Goal: Task Accomplishment & Management: Use online tool/utility

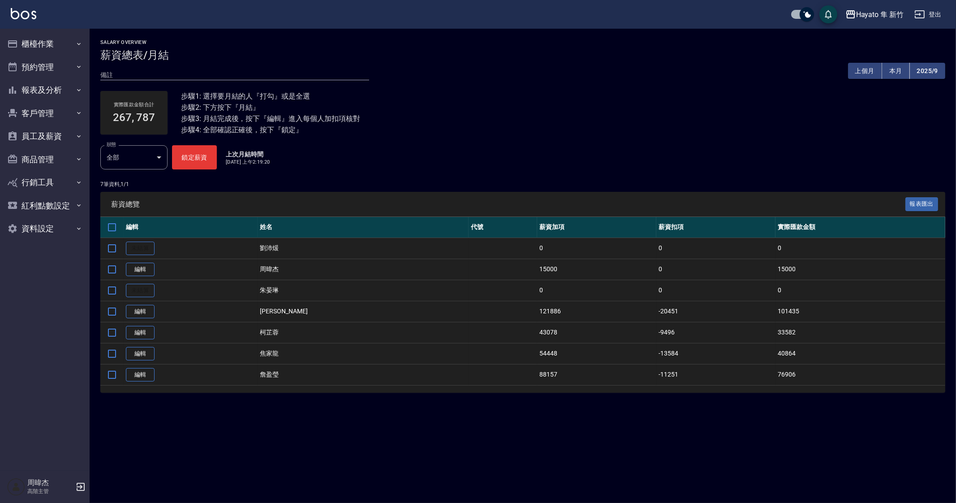
click at [815, 132] on div "實際匯款金額合計 267, 787 步驟1: 選擇要月結的人『打勾』或是全選 步驟2: 下方按下『月結』 步驟3: 月結完成後，按下『編輯』進入每個人加扣項核…" at bounding box center [522, 112] width 845 height 65
drag, startPoint x: 701, startPoint y: 337, endPoint x: 400, endPoint y: 174, distance: 342.9
click at [701, 337] on td "-9496" at bounding box center [716, 332] width 119 height 21
click at [204, 159] on button "鎖定薪資" at bounding box center [194, 157] width 45 height 24
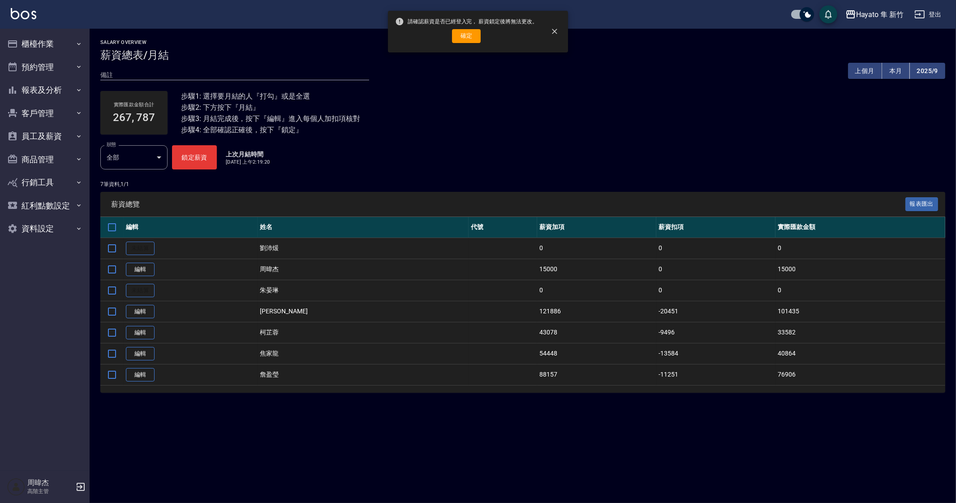
click at [458, 45] on div "請確認薪資是否已經登入完， 薪資鎖定後將無法更改。 確定" at bounding box center [466, 31] width 143 height 36
click at [469, 37] on button "確定" at bounding box center [466, 36] width 29 height 14
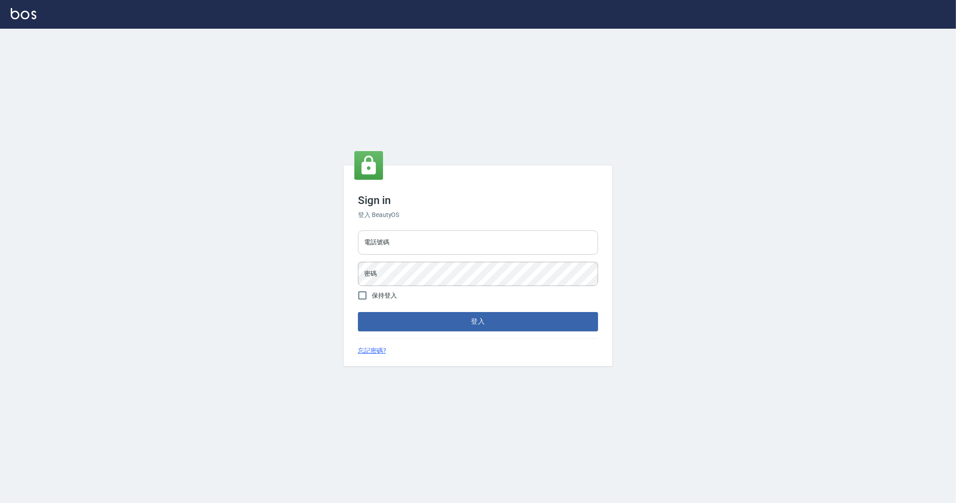
click at [397, 252] on input "電話號碼" at bounding box center [478, 242] width 240 height 24
type input "0912345"
click at [358, 312] on button "登入" at bounding box center [478, 321] width 240 height 19
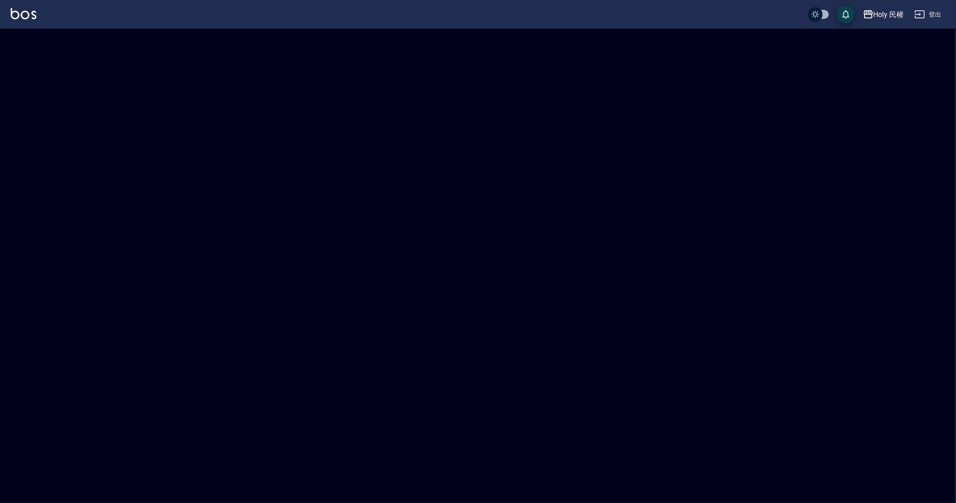
checkbox input "true"
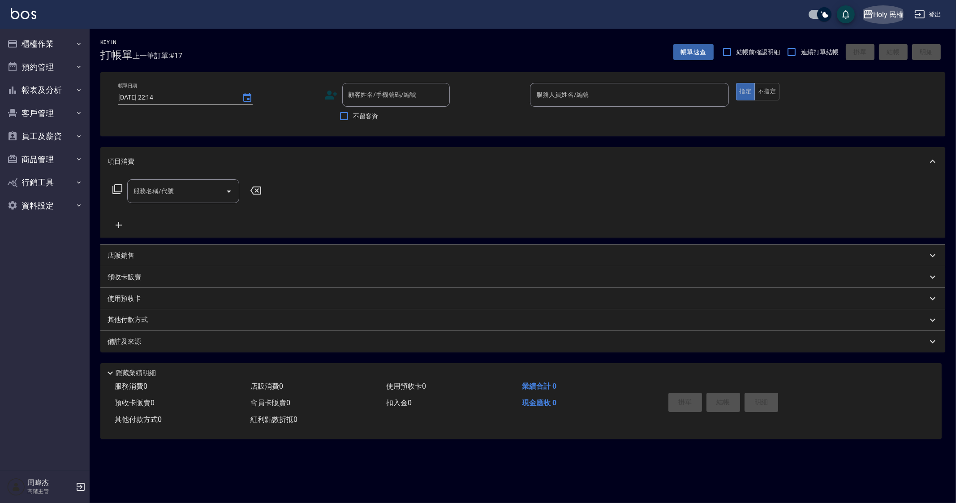
click at [883, 7] on button "Holy 民權" at bounding box center [884, 14] width 48 height 18
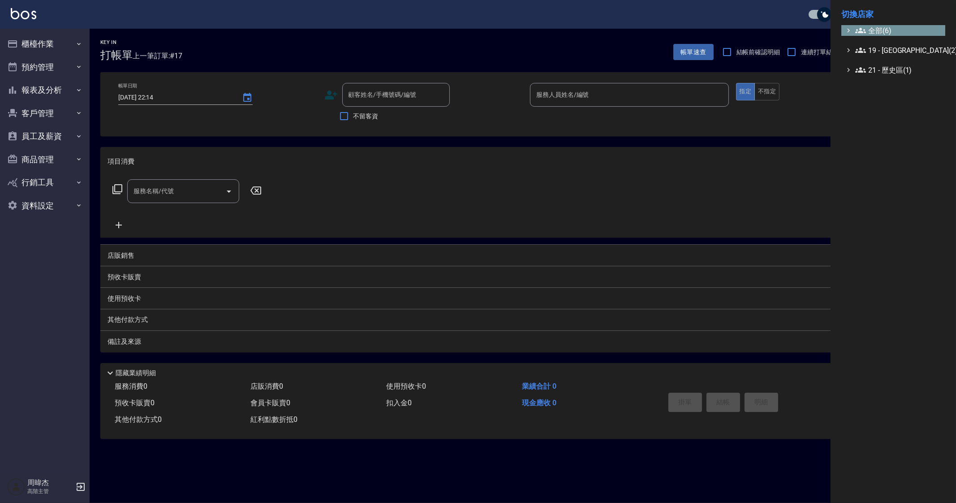
click at [886, 30] on span "全部(6)" at bounding box center [899, 30] width 87 height 11
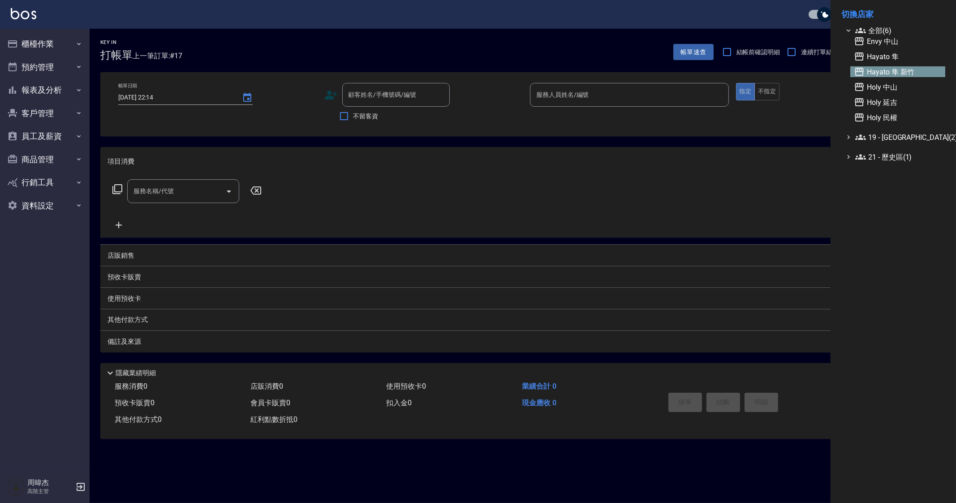
click at [908, 74] on span "Hayato 隼 新竹" at bounding box center [898, 71] width 88 height 11
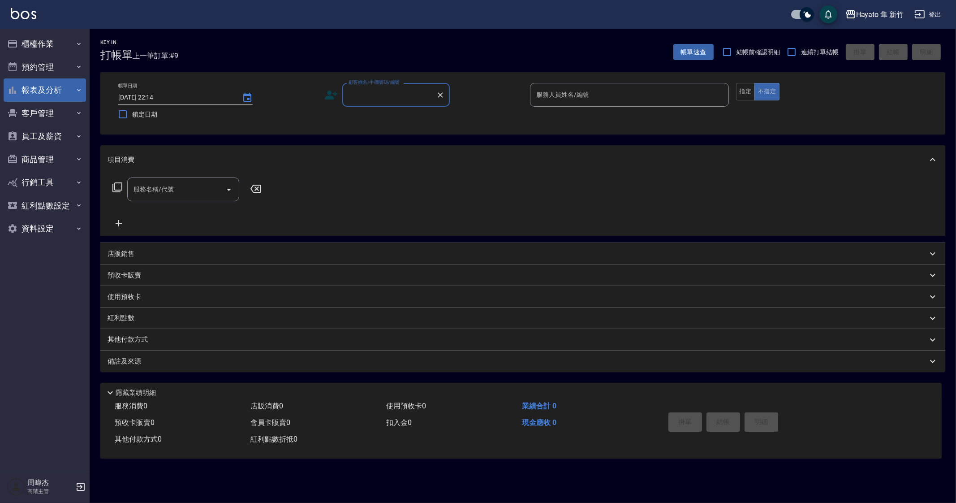
click at [63, 98] on button "報表及分析" at bounding box center [45, 89] width 82 height 23
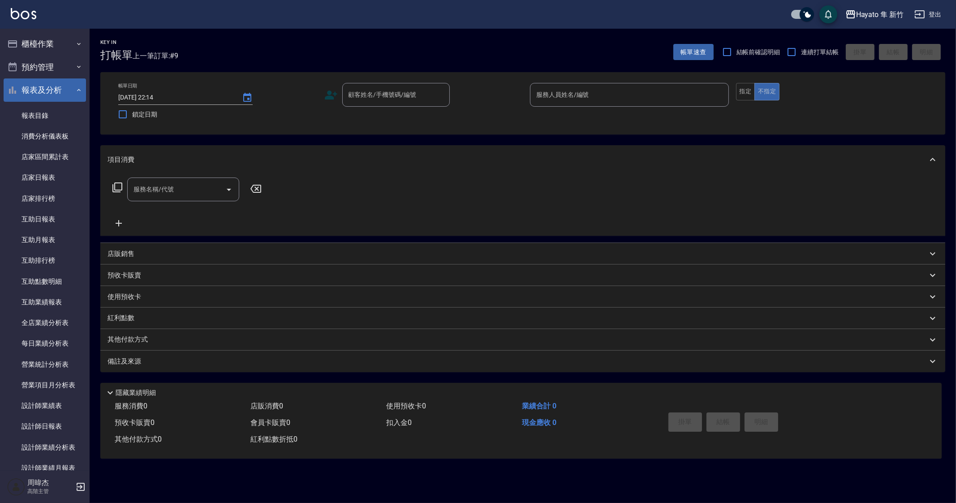
click at [49, 93] on button "報表及分析" at bounding box center [45, 89] width 82 height 23
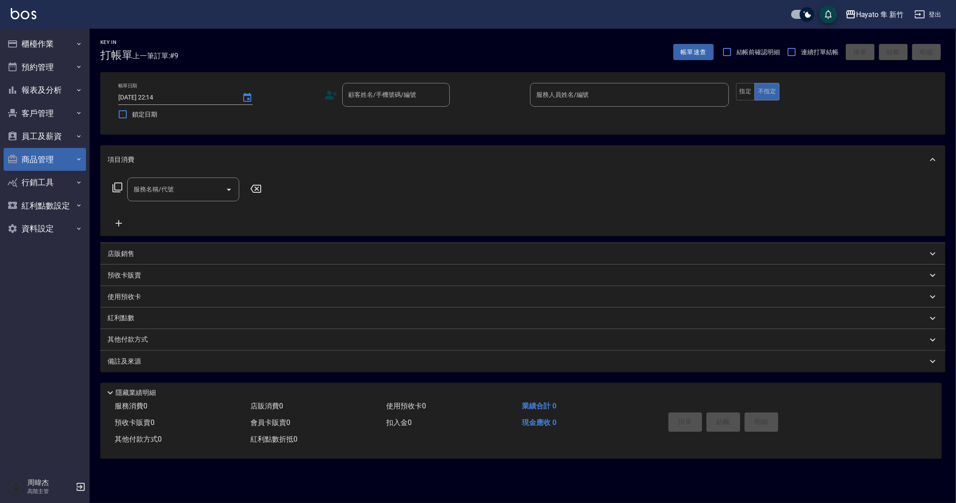
click at [57, 157] on button "商品管理" at bounding box center [45, 159] width 82 height 23
click at [66, 130] on button "員工及薪資" at bounding box center [45, 136] width 82 height 23
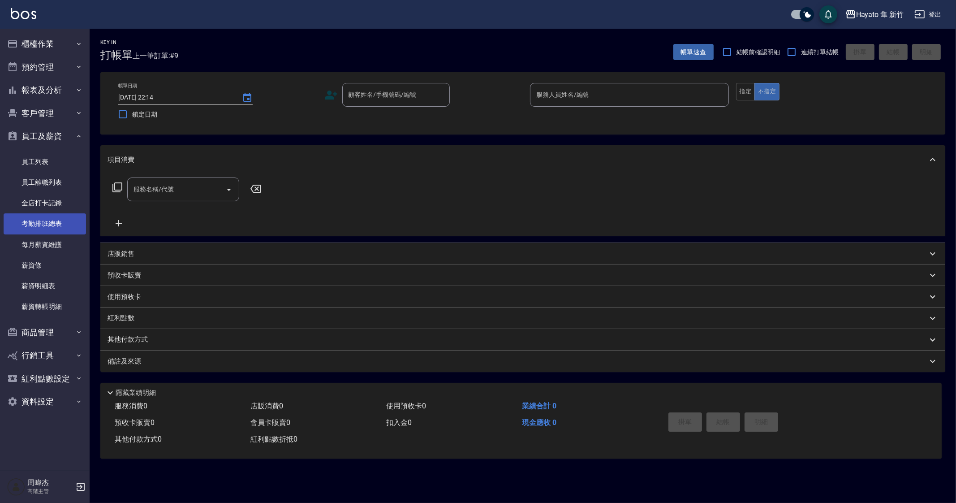
click at [77, 219] on link "考勤排班總表" at bounding box center [45, 223] width 82 height 21
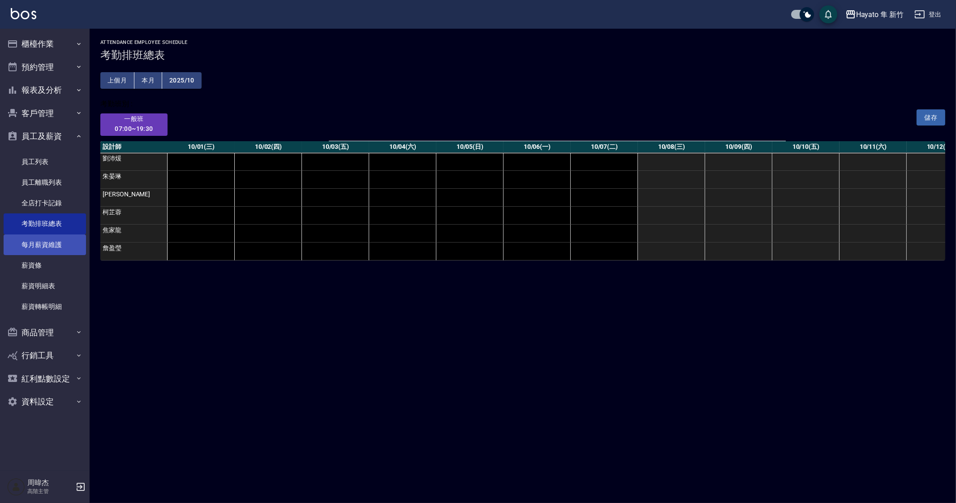
click at [74, 241] on link "每月薪資維護" at bounding box center [45, 244] width 82 height 21
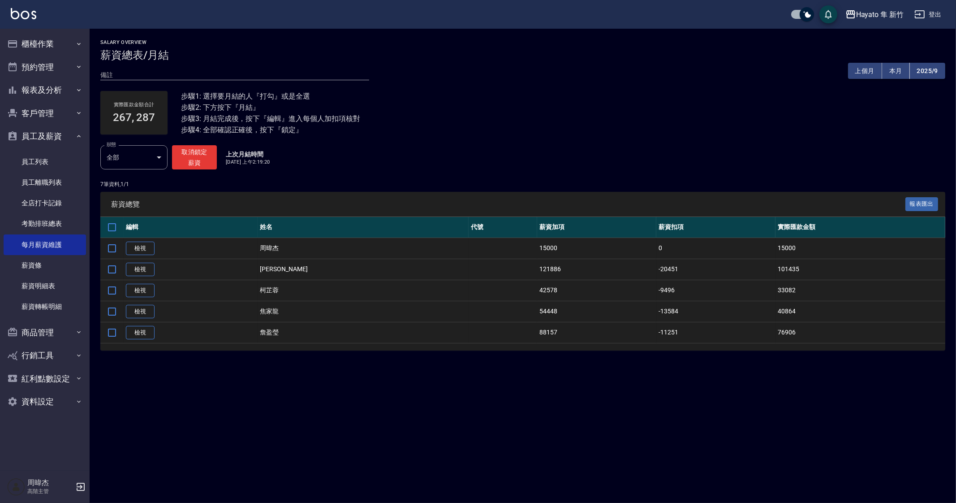
click at [675, 483] on div "Salary Overview 薪資總表/月結 備註 x 上個月 本月 2025/9 實際匯款金額合計 267, 287 步驟1: 選擇要月結的人『打勾』或是…" at bounding box center [478, 251] width 956 height 503
click at [394, 398] on div "Salary Overview 薪資總表/月結 備註 x 上個月 本月 2025/9 實際匯款金額合計 267, 287 步驟1: 選擇要月結的人『打勾』或是…" at bounding box center [478, 251] width 956 height 503
drag, startPoint x: 394, startPoint y: 398, endPoint x: 703, endPoint y: 433, distance: 310.4
click at [712, 400] on div "Salary Overview 薪資總表/月結 備註 x 上個月 本月 2025/9 實際匯款金額合計 267, 287 步驟1: 選擇要月結的人『打勾』或是…" at bounding box center [478, 251] width 956 height 503
click at [366, 414] on div "Salary Overview 薪資總表/月結 備註 x 上個月 本月 2025/9 實際匯款金額合計 267, 287 步驟1: 選擇要月結的人『打勾』或是…" at bounding box center [478, 251] width 956 height 503
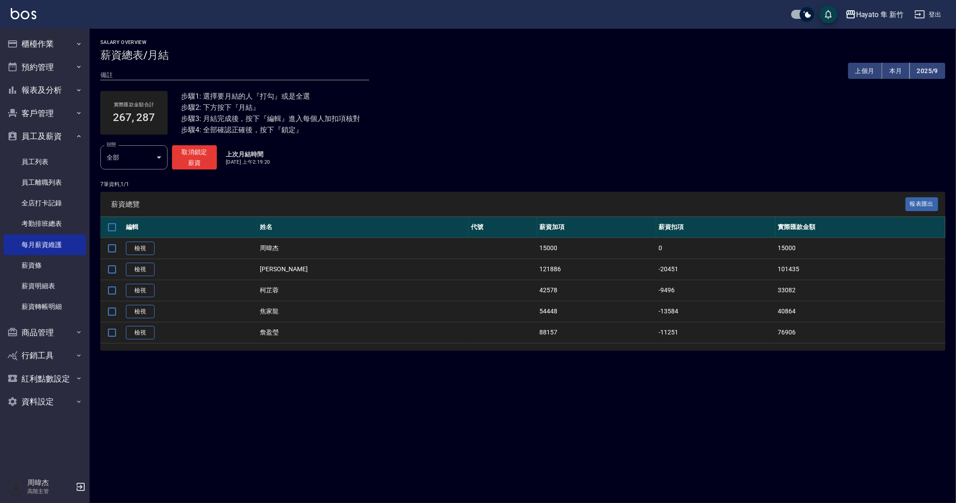
click at [287, 496] on div "Salary Overview 薪資總表/月結 備註 x 上個月 本月 2025/9 實際匯款金額合計 267, 287 步驟1: 選擇要月結的人『打勾』或是…" at bounding box center [478, 251] width 956 height 503
click at [50, 135] on button "員工及薪資" at bounding box center [45, 136] width 82 height 23
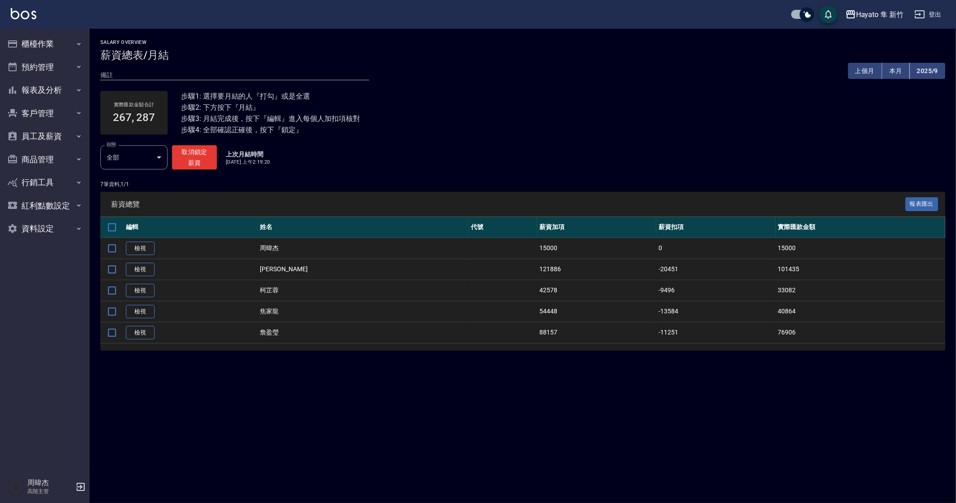
click at [571, 388] on div "Salary Overview 薪資總表/月結 備註 x 上個月 本月 2025/9 實際匯款金額合計 267, 287 步驟1: 選擇要月結的人『打勾』或是…" at bounding box center [478, 251] width 956 height 503
click at [73, 49] on button "櫃檯作業" at bounding box center [45, 43] width 82 height 23
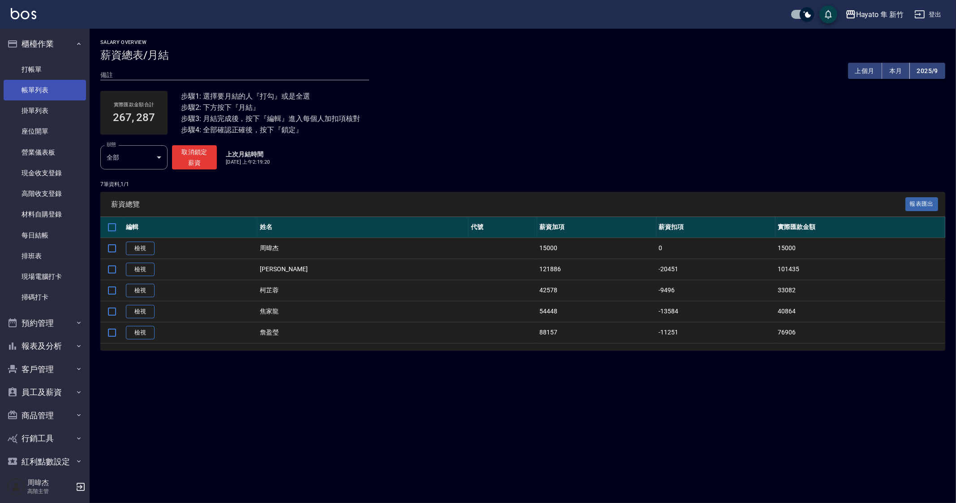
click at [77, 86] on link "帳單列表" at bounding box center [45, 90] width 82 height 21
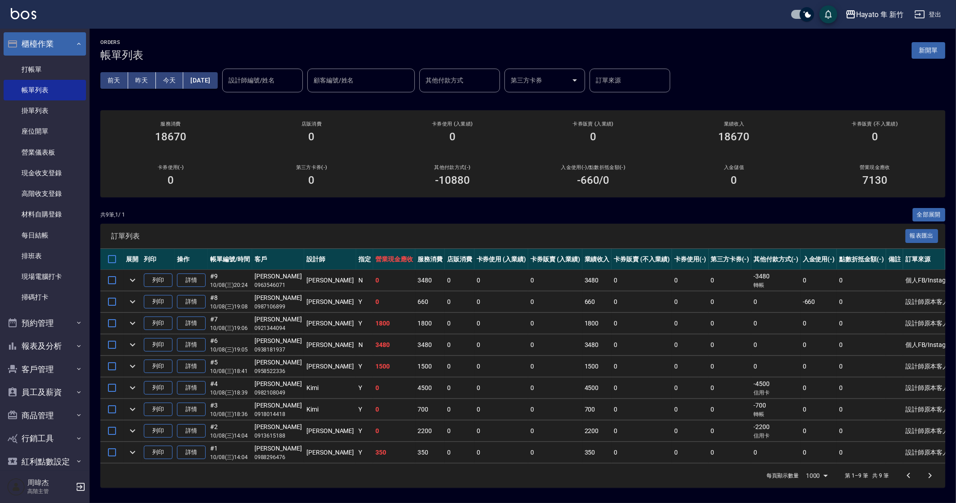
click at [50, 39] on button "櫃檯作業" at bounding box center [45, 43] width 82 height 23
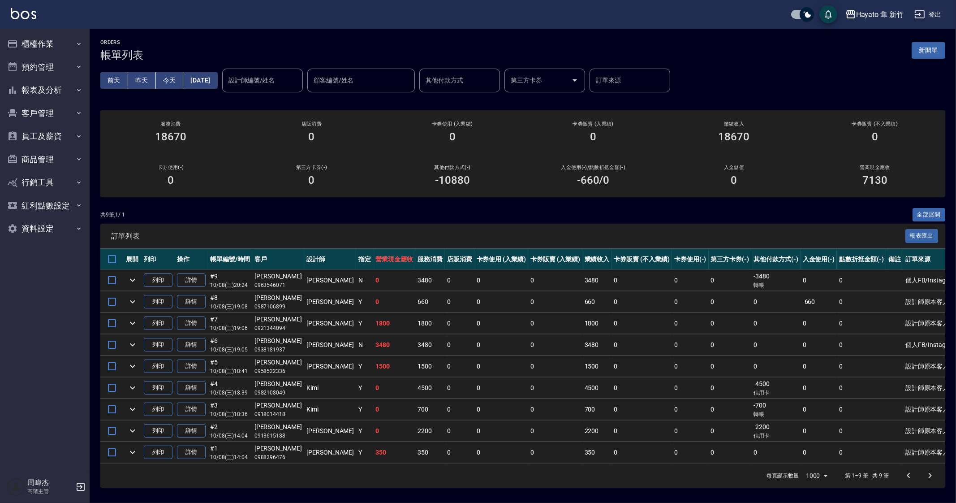
click at [319, 165] on h2 "第三方卡券(-)" at bounding box center [311, 167] width 119 height 6
click at [885, 8] on button "Hayato 隼 新竹" at bounding box center [874, 14] width 65 height 18
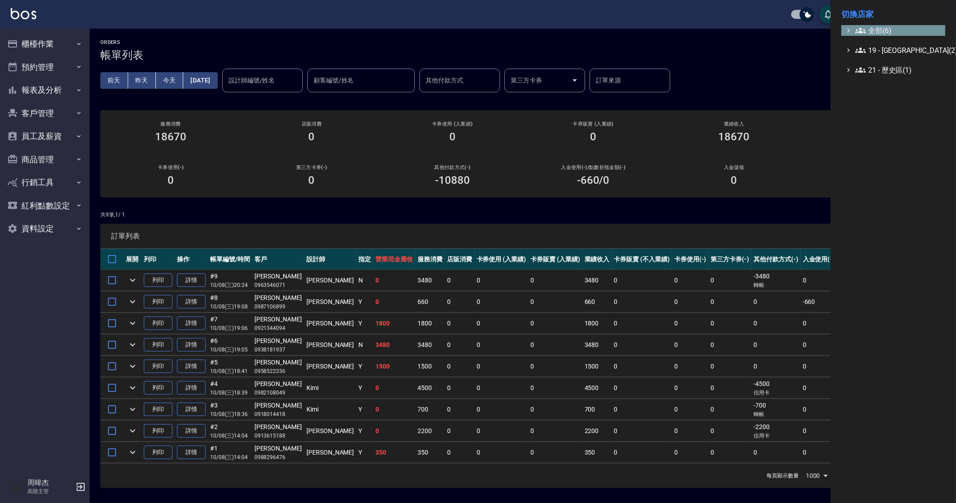
click at [878, 32] on span "全部(6)" at bounding box center [899, 30] width 87 height 11
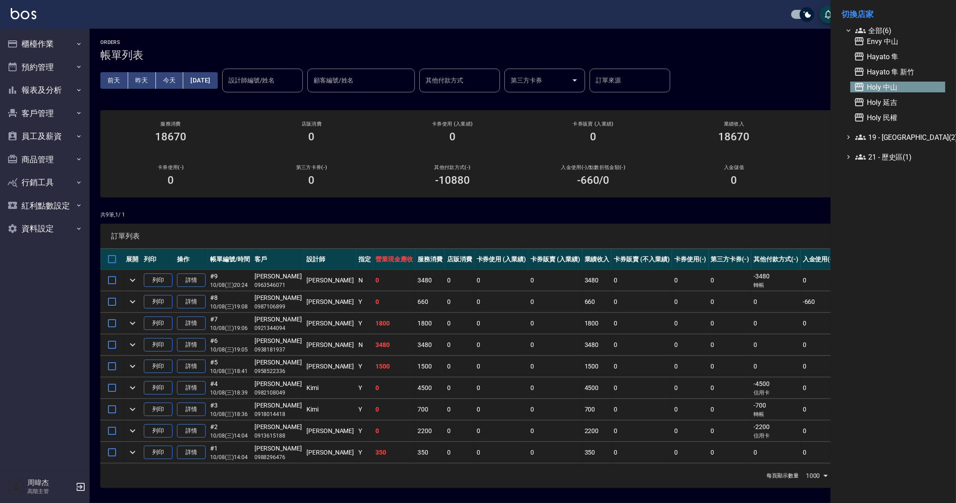
click at [902, 86] on span "Holy 中山" at bounding box center [898, 87] width 88 height 11
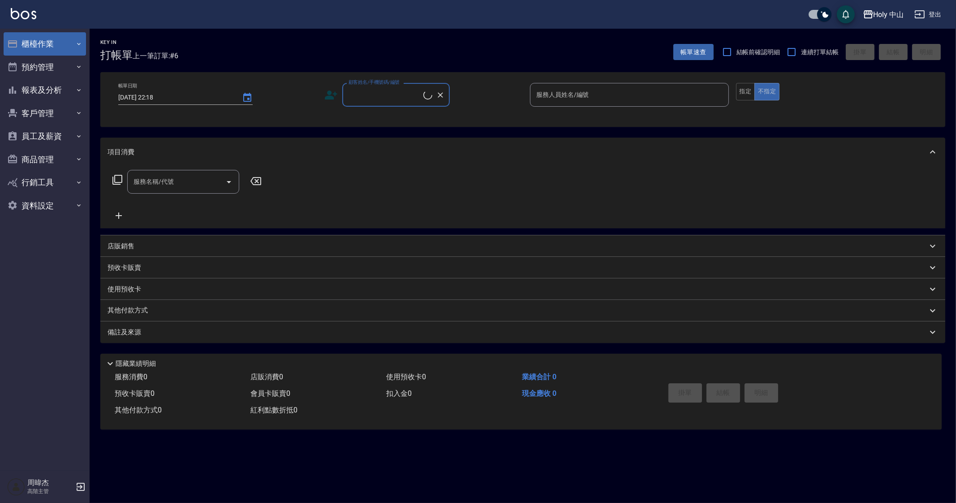
click at [9, 42] on icon "button" at bounding box center [12, 43] width 9 height 7
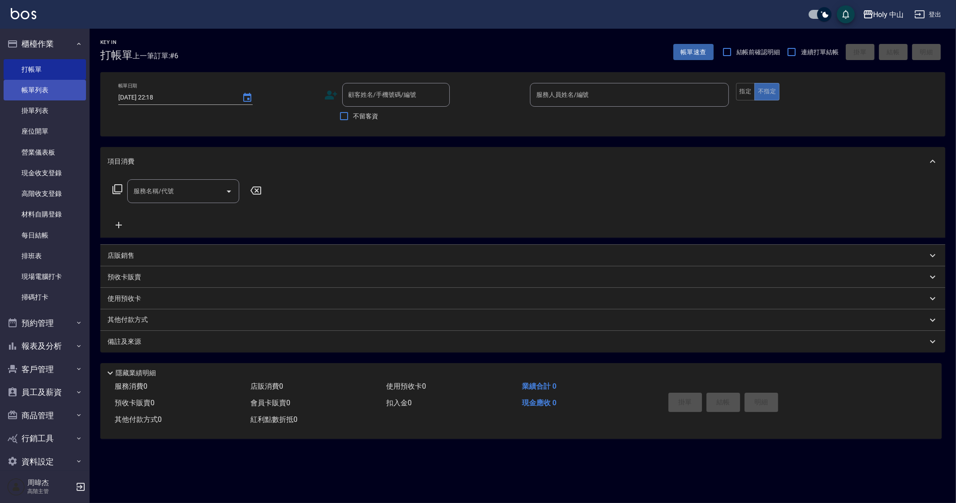
click at [34, 93] on link "帳單列表" at bounding box center [45, 90] width 82 height 21
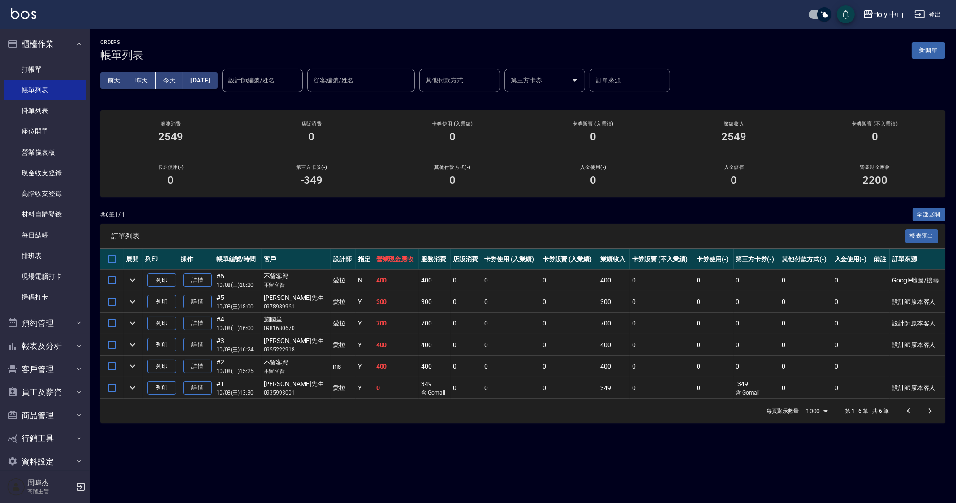
click at [748, 306] on td "0" at bounding box center [757, 301] width 46 height 21
click at [871, 23] on div "Holy 中山 登出" at bounding box center [478, 14] width 956 height 29
click at [883, 11] on div "Holy 中山" at bounding box center [889, 14] width 30 height 11
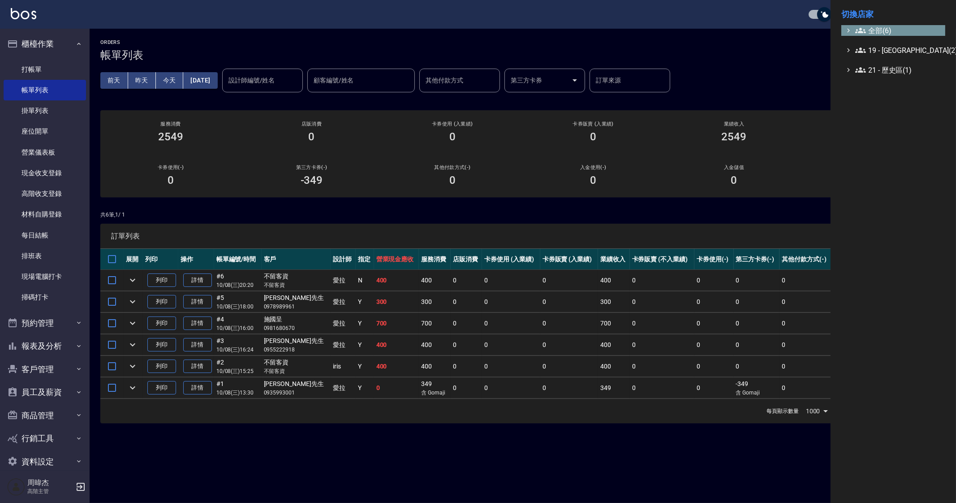
click at [880, 28] on span "全部(6)" at bounding box center [899, 30] width 87 height 11
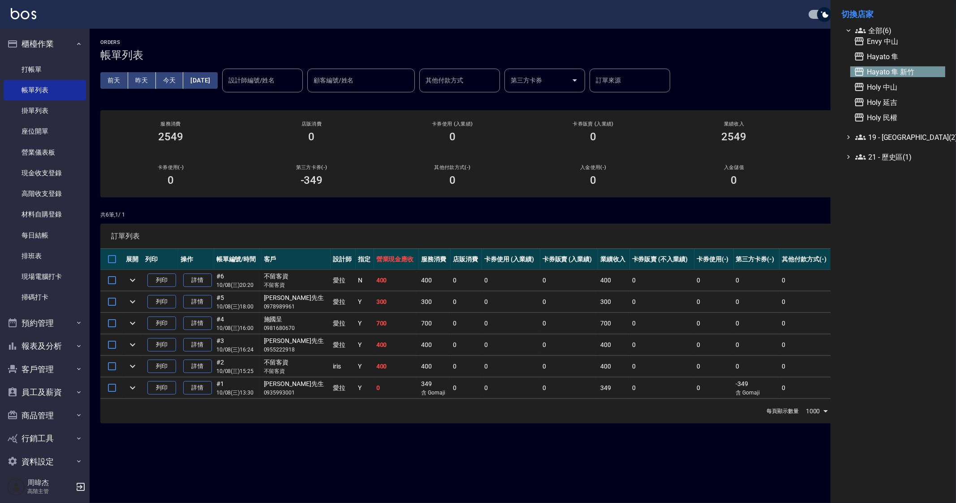
click at [918, 71] on span "Hayato 隼 新竹" at bounding box center [898, 71] width 88 height 11
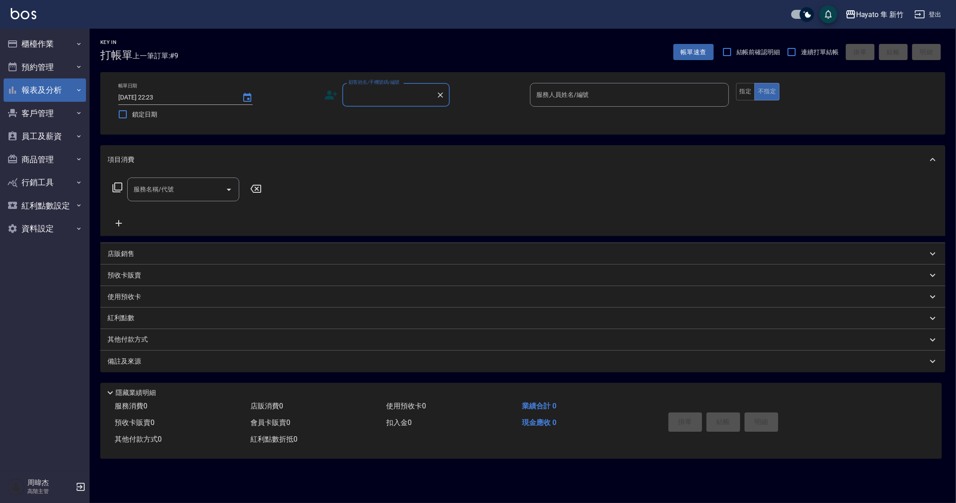
click at [65, 83] on button "報表及分析" at bounding box center [45, 89] width 82 height 23
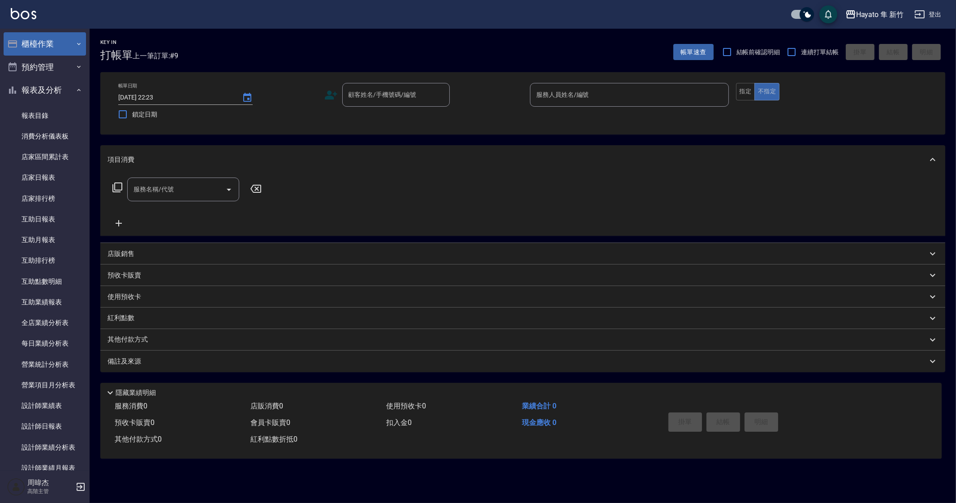
click at [58, 37] on button "櫃檯作業" at bounding box center [45, 43] width 82 height 23
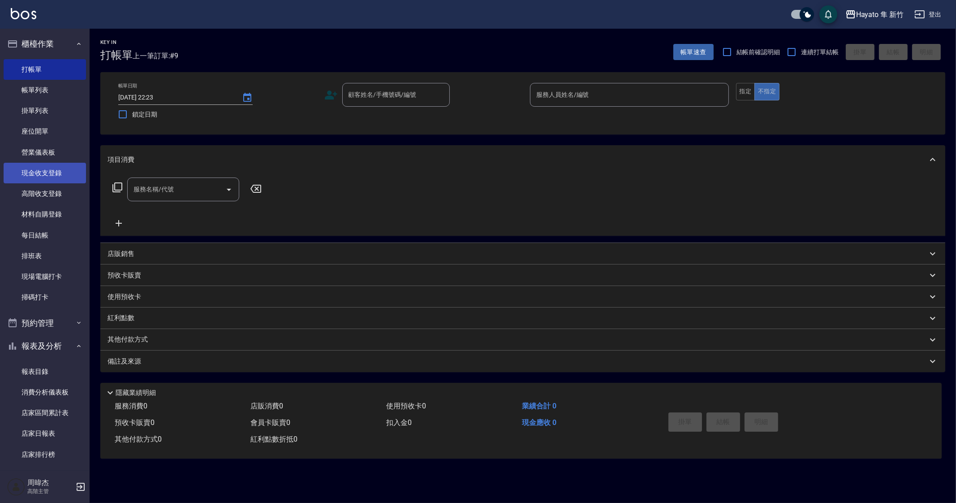
click at [67, 172] on link "現金收支登錄" at bounding box center [45, 173] width 82 height 21
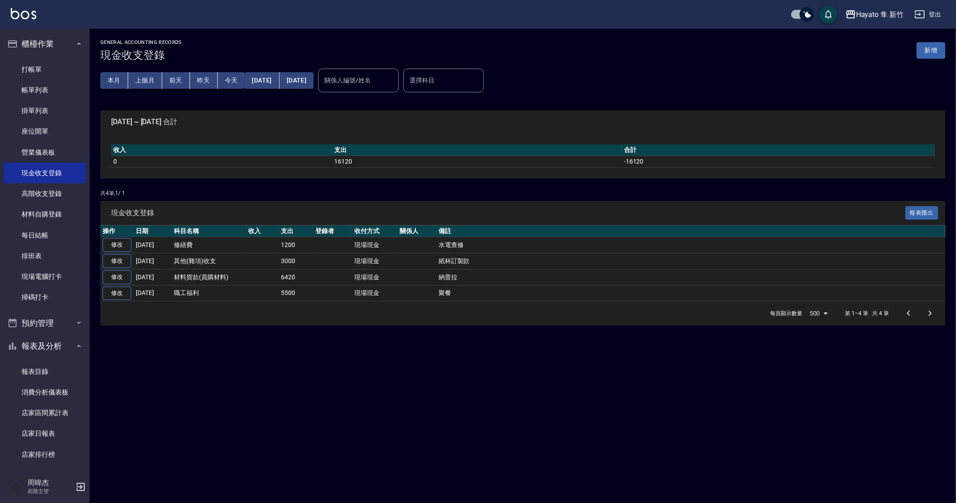
click at [316, 402] on div "GENERAL ACCOUNTING RECORDS 現金收支登錄 新增 本月 上個月 [DATE] [DATE] [DATE] [DATE] [DATE] …" at bounding box center [478, 251] width 956 height 503
click at [338, 369] on div "GENERAL ACCOUNTING RECORDS 現金收支登錄 新增 本月 上個月 前天 昨天 今天 2025/10/01 2025/10/08 關係人編…" at bounding box center [478, 251] width 956 height 503
click at [365, 390] on div "GENERAL ACCOUNTING RECORDS 現金收支登錄 新增 本月 上個月 前天 昨天 今天 2025/10/01 2025/10/08 關係人編…" at bounding box center [478, 251] width 956 height 503
click at [236, 405] on div "GENERAL ACCOUNTING RECORDS 現金收支登錄 新增 本月 上個月 前天 昨天 今天 2025/10/01 2025/10/08 關係人編…" at bounding box center [478, 251] width 956 height 503
click at [148, 74] on button "上個月" at bounding box center [145, 80] width 34 height 17
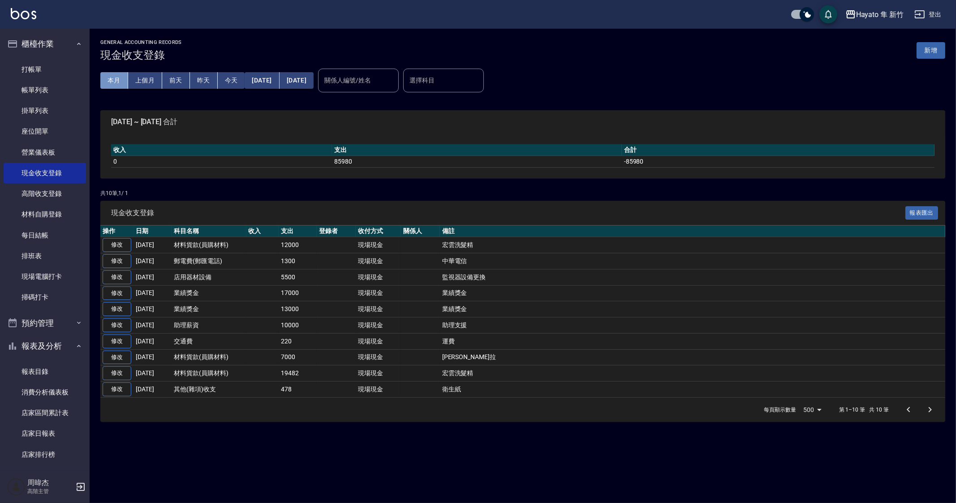
click at [119, 86] on button "本月" at bounding box center [114, 80] width 28 height 17
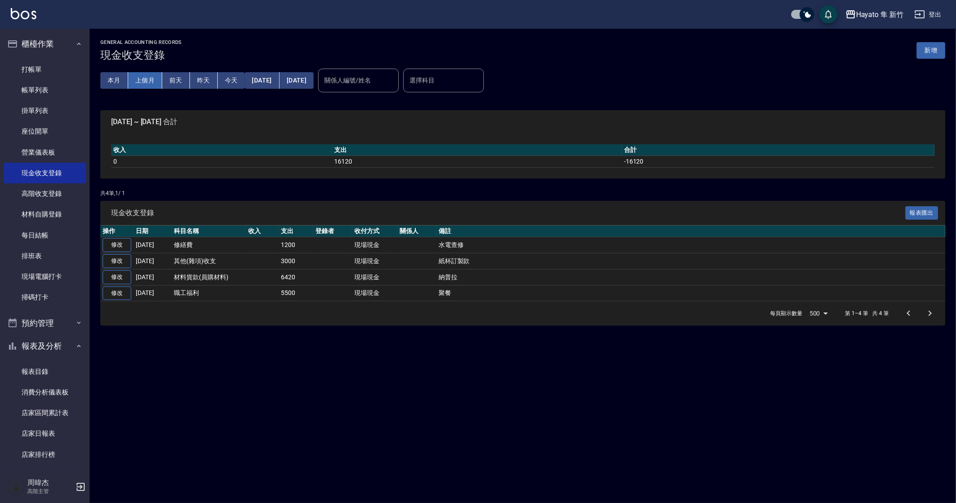
click at [147, 82] on button "上個月" at bounding box center [145, 80] width 34 height 17
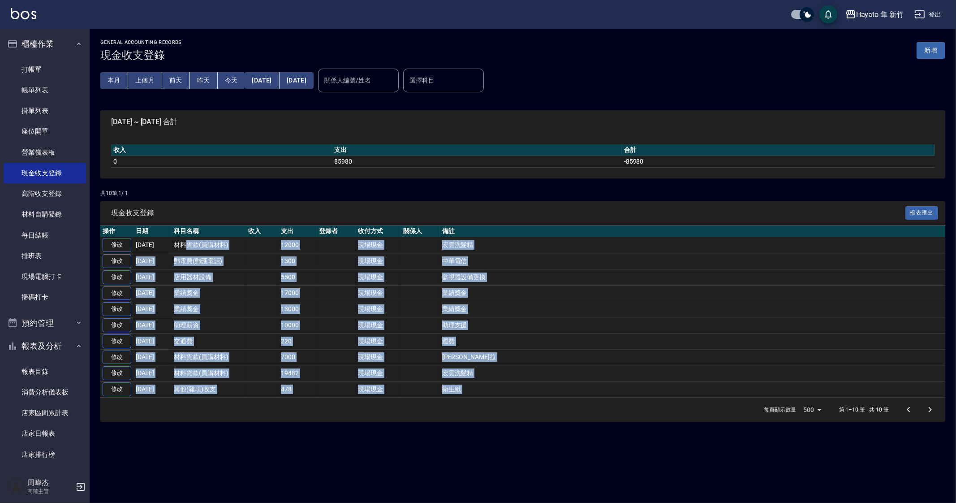
drag, startPoint x: 188, startPoint y: 245, endPoint x: 243, endPoint y: 410, distance: 173.8
click at [243, 410] on div "現金收支登錄 報表匯出 操作 日期 科目名稱 收入 支出 登錄者 收付方式 關係人 備註 修改 2025-09-24 材料貨款(員購材料) 12000 現場現…" at bounding box center [522, 311] width 845 height 221
click at [434, 424] on div "GENERAL ACCOUNTING RECORDS 現金收支登錄 新增 本月 上個月 前天 昨天 今天 2025/09/01 2025/09/30 關係人編…" at bounding box center [523, 231] width 867 height 404
click at [441, 277] on td "監視器設備更換" at bounding box center [693, 277] width 506 height 16
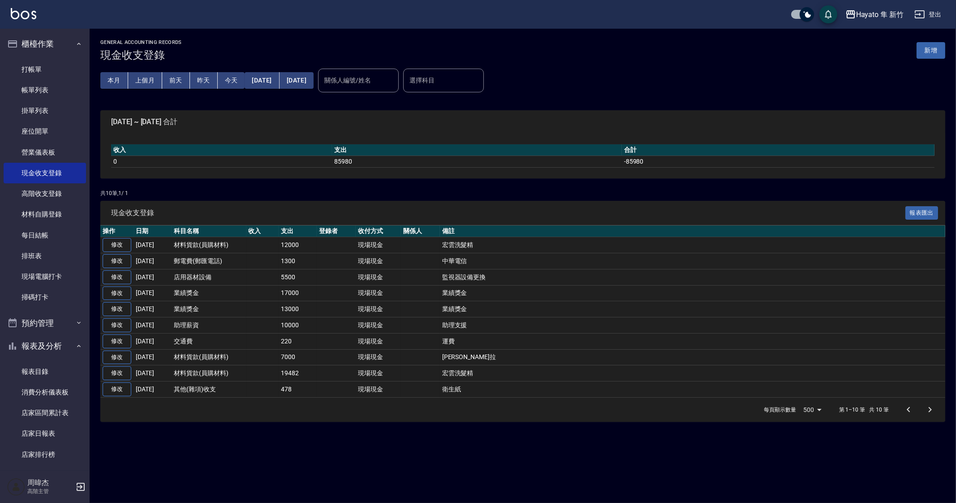
click at [624, 444] on div "GENERAL ACCOUNTING RECORDS 現金收支登錄 新增 本月 上個月 前天 昨天 今天 2025/09/01 2025/09/30 關係人編…" at bounding box center [478, 251] width 956 height 503
drag, startPoint x: 398, startPoint y: 413, endPoint x: 359, endPoint y: 322, distance: 99.1
click at [398, 412] on div "每頁顯示數量 500 500 第 1–10 筆 共 10 筆" at bounding box center [522, 410] width 845 height 24
click at [273, 86] on button "2025/09/01" at bounding box center [262, 80] width 35 height 17
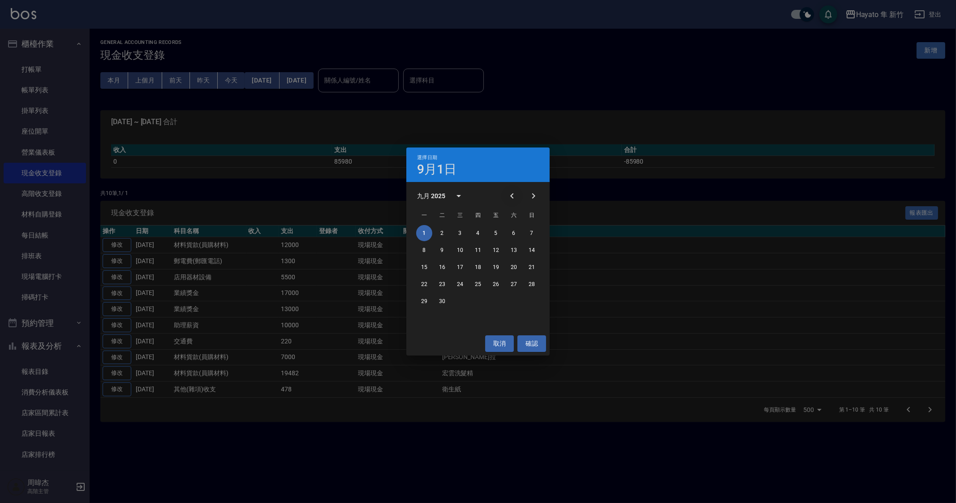
click at [514, 197] on icon "Previous month" at bounding box center [512, 195] width 11 height 11
click at [499, 235] on button "1" at bounding box center [496, 233] width 16 height 16
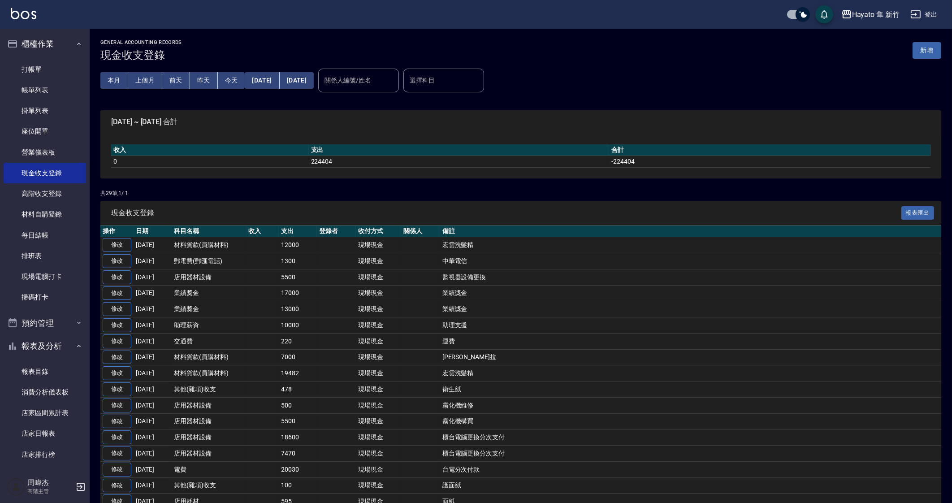
click at [303, 88] on div "本月 上個月 前天 昨天 今天 2025/08/01 2025/09/30" at bounding box center [206, 80] width 213 height 38
click at [314, 84] on button "[DATE]" at bounding box center [297, 80] width 34 height 17
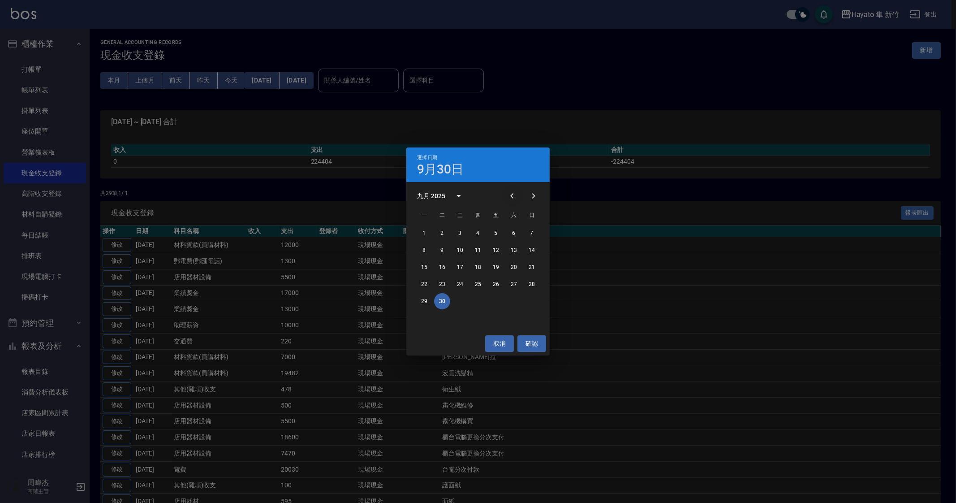
click at [513, 192] on icon "Previous month" at bounding box center [512, 195] width 11 height 11
click at [534, 301] on button "31" at bounding box center [532, 301] width 16 height 16
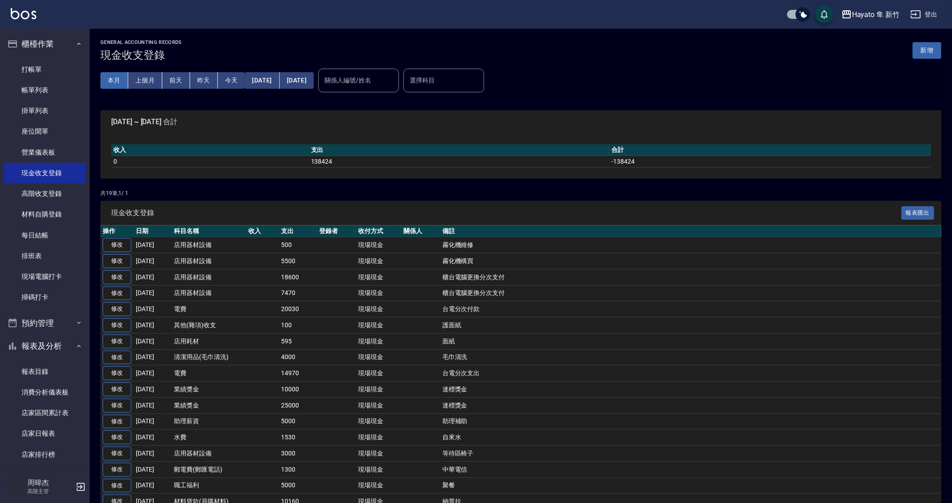
click at [117, 77] on button "本月" at bounding box center [114, 80] width 28 height 17
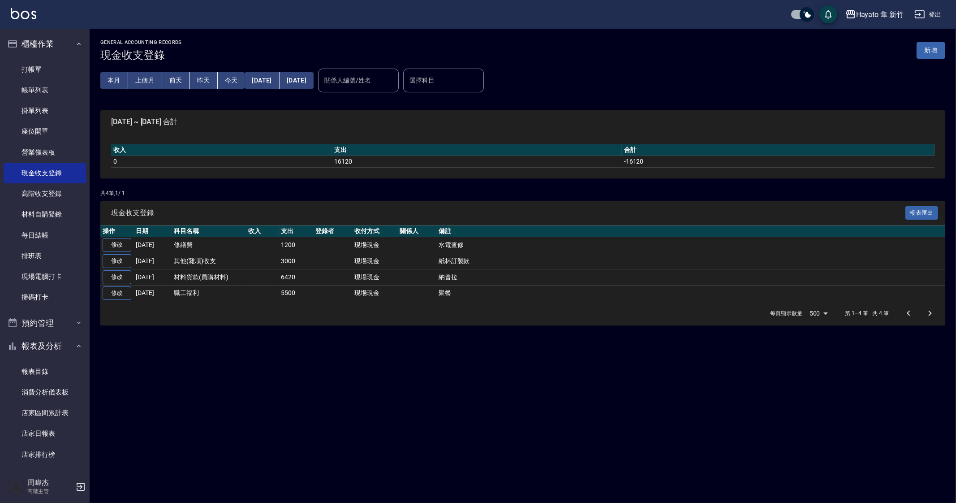
click at [594, 373] on div "GENERAL ACCOUNTING RECORDS 現金收支登錄 新增 本月 上個月 前天 昨天 今天 2025/10/01 2025/10/31 關係人編…" at bounding box center [478, 251] width 956 height 503
click at [936, 47] on button "新增" at bounding box center [931, 50] width 29 height 17
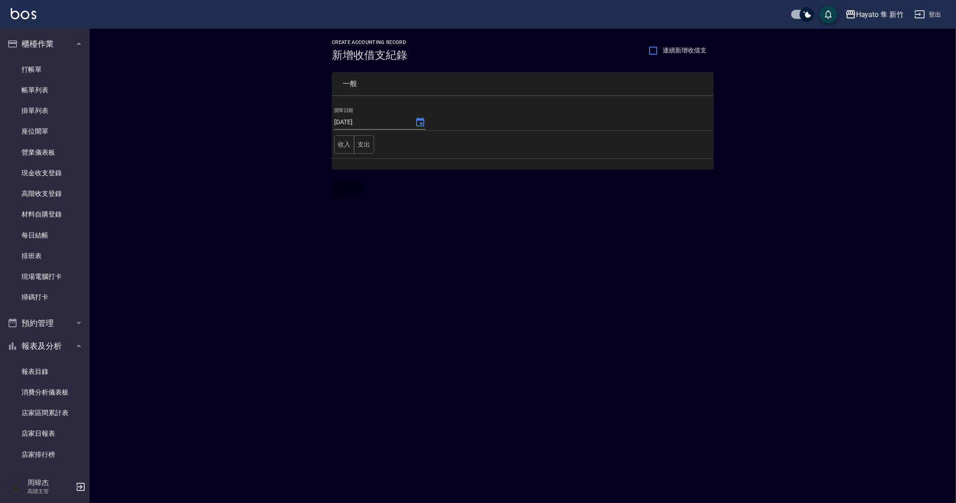
click at [636, 373] on div "CREATE ACCOUNTING RECORD 新增收借支紀錄 連續新增收借支 一般 開單日期 2025/10/08 收入 支出 新增" at bounding box center [478, 251] width 956 height 503
click at [466, 324] on div "CREATE ACCOUNTING RECORD 新增收借支紀錄 連續新增收借支 一般 開單日期 2025/10/08 收入 支出 新增" at bounding box center [478, 251] width 956 height 503
click at [650, 312] on div "CREATE ACCOUNTING RECORD 新增收借支紀錄 連續新增收借支 一般 開單日期 2025/10/08 收入 支出 新增" at bounding box center [478, 251] width 956 height 503
click at [376, 294] on div "CREATE ACCOUNTING RECORD 新增收借支紀錄 連續新增收借支 一般 開單日期 2025/10/08 收入 支出 新增" at bounding box center [478, 251] width 956 height 503
click at [620, 205] on div "CREATE ACCOUNTING RECORD 新增收借支紀錄 連續新增收借支 一般 開單日期 2025/10/08 收入 支出 新增" at bounding box center [523, 118] width 867 height 178
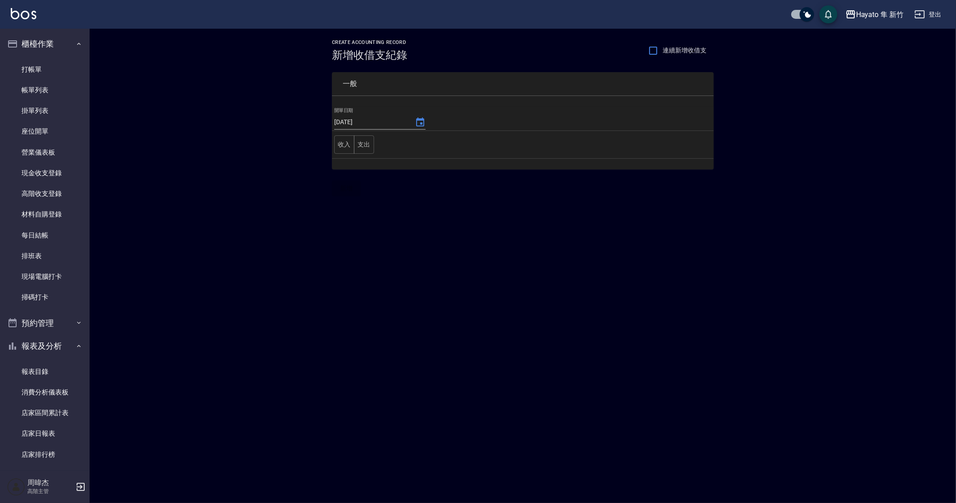
click at [603, 221] on div "CREATE ACCOUNTING RECORD 新增收借支紀錄 連續新增收借支 一般 開單日期 2025/10/08 收入 支出 新增" at bounding box center [478, 251] width 956 height 503
click at [679, 398] on div "CREATE ACCOUNTING RECORD 新增收借支紀錄 連續新增收借支 一般 開單日期 2025/10/08 收入 支出 新增" at bounding box center [478, 251] width 956 height 503
click at [392, 301] on div "CREATE ACCOUNTING RECORD 新增收借支紀錄 連續新增收借支 一般 開單日期 2025/10/08 收入 支出 新增" at bounding box center [478, 251] width 956 height 503
drag, startPoint x: 392, startPoint y: 301, endPoint x: 396, endPoint y: 305, distance: 5.7
click at [395, 303] on div "CREATE ACCOUNTING RECORD 新增收借支紀錄 連續新增收借支 一般 開單日期 2025/10/08 收入 支出 新增" at bounding box center [478, 251] width 956 height 503
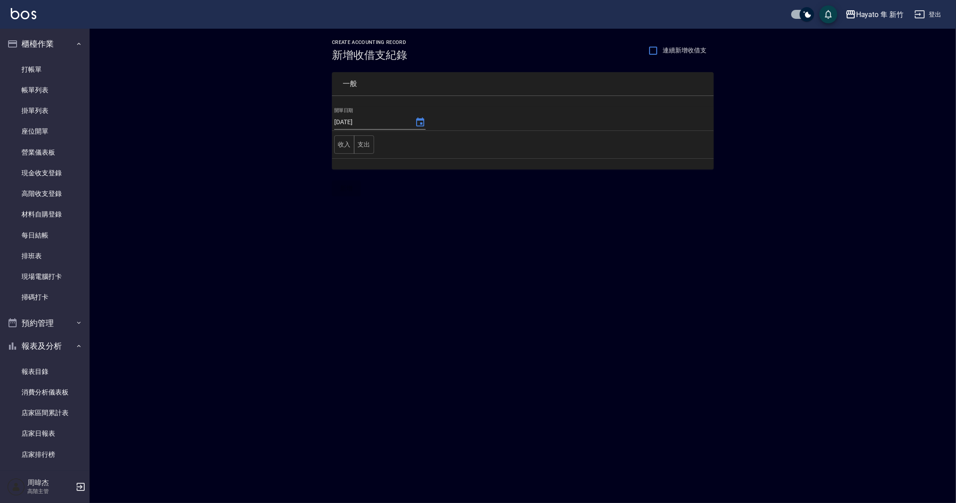
click at [258, 294] on div "CREATE ACCOUNTING RECORD 新增收借支紀錄 連續新增收借支 一般 開單日期 2025/10/08 收入 支出 新增" at bounding box center [478, 251] width 956 height 503
click at [65, 242] on link "每日結帳" at bounding box center [45, 235] width 82 height 21
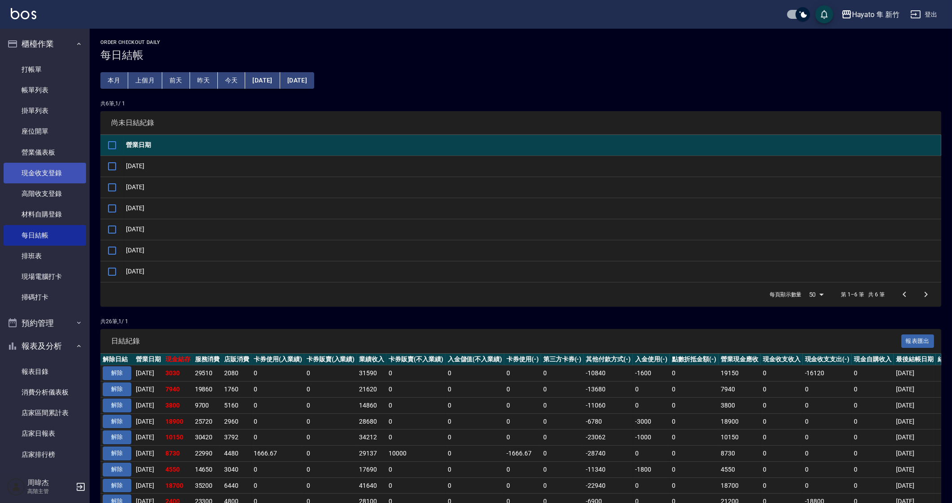
click at [65, 176] on link "現金收支登錄" at bounding box center [45, 173] width 82 height 21
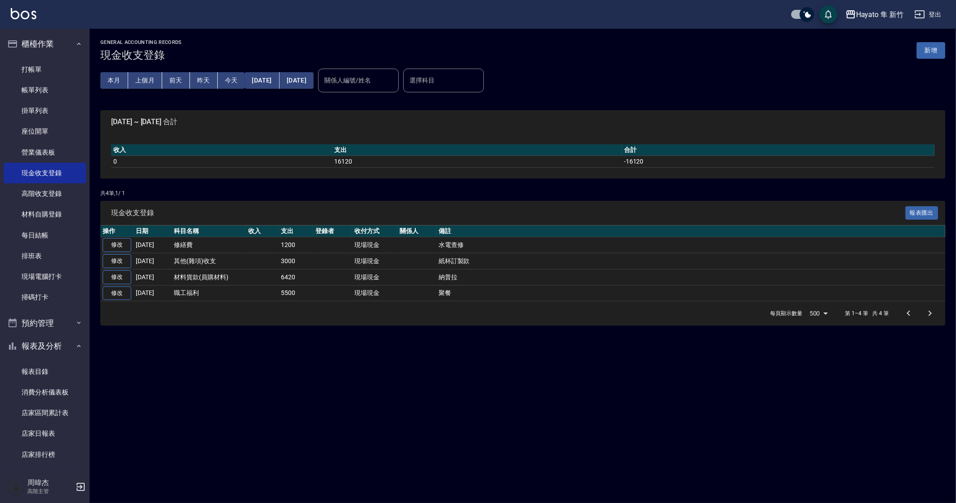
click at [466, 460] on div "GENERAL ACCOUNTING RECORDS 現金收支登錄 新增 本月 上個月 前天 昨天 今天 2025/10/01 2025/10/08 關係人編…" at bounding box center [478, 251] width 956 height 503
click at [932, 50] on button "新增" at bounding box center [931, 50] width 29 height 17
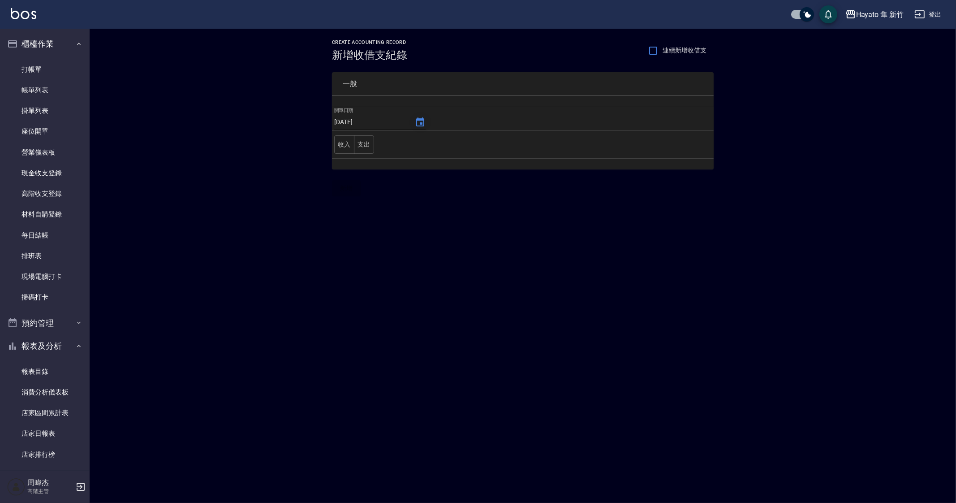
click at [416, 125] on icon "Choose date, selected date is 2025-10-08" at bounding box center [420, 121] width 8 height 9
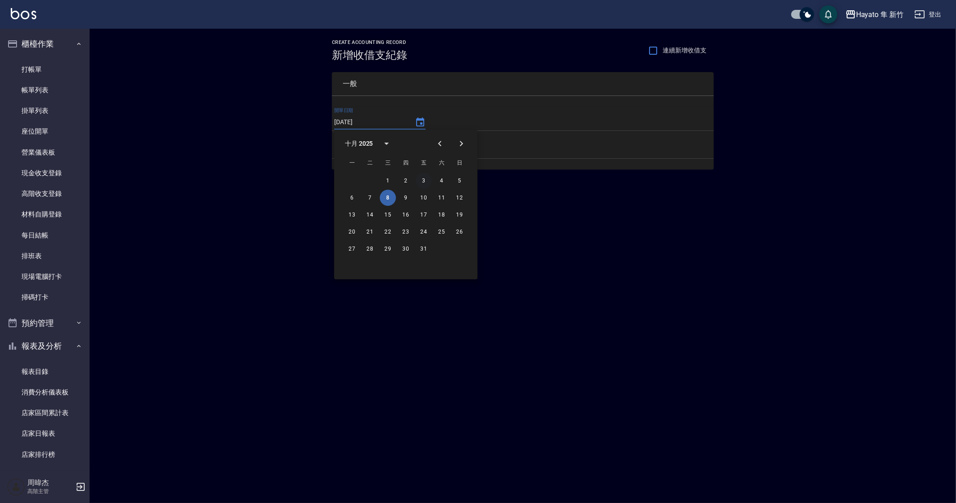
click at [421, 182] on button "3" at bounding box center [424, 181] width 16 height 16
type input "[DATE]"
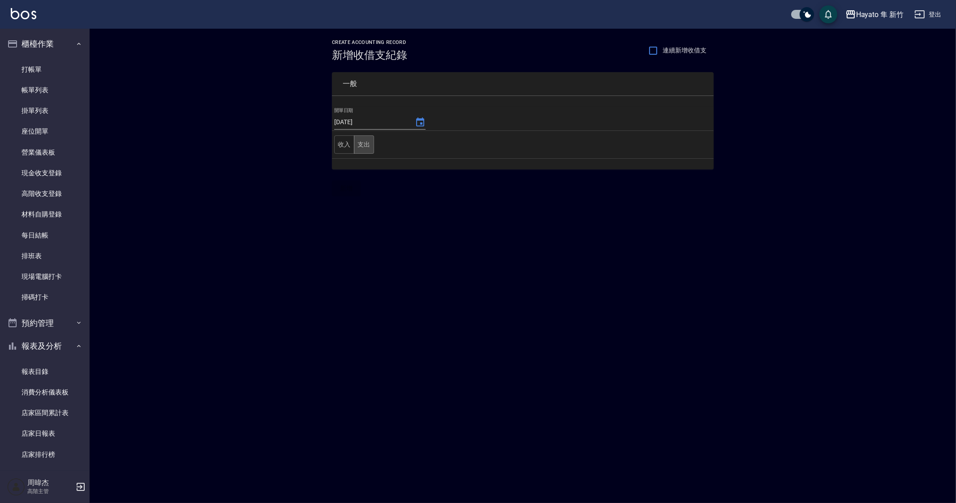
click at [369, 146] on button "支出" at bounding box center [364, 144] width 20 height 18
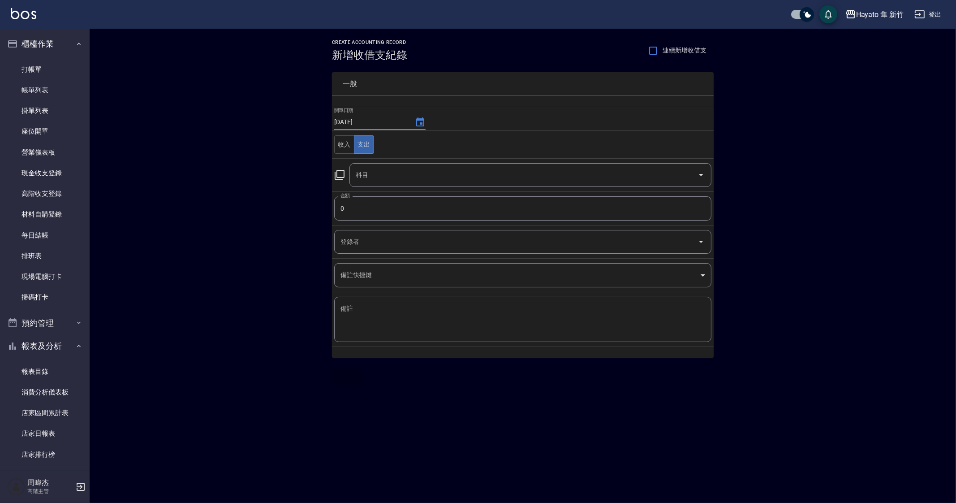
click at [593, 474] on div "CREATE ACCOUNTING RECORD 新增收借支紀錄 連續新增收借支 一般 開單日期 2025/10/03 收入 支出 科目 科目 金額 0 金額…" at bounding box center [478, 251] width 956 height 503
click at [649, 427] on div "CREATE ACCOUNTING RECORD 新增收借支紀錄 連續新增收借支 一般 開單日期 2025/10/03 收入 支出 科目 科目 金額 0 金額…" at bounding box center [478, 251] width 956 height 503
click at [425, 173] on input "科目" at bounding box center [524, 175] width 341 height 16
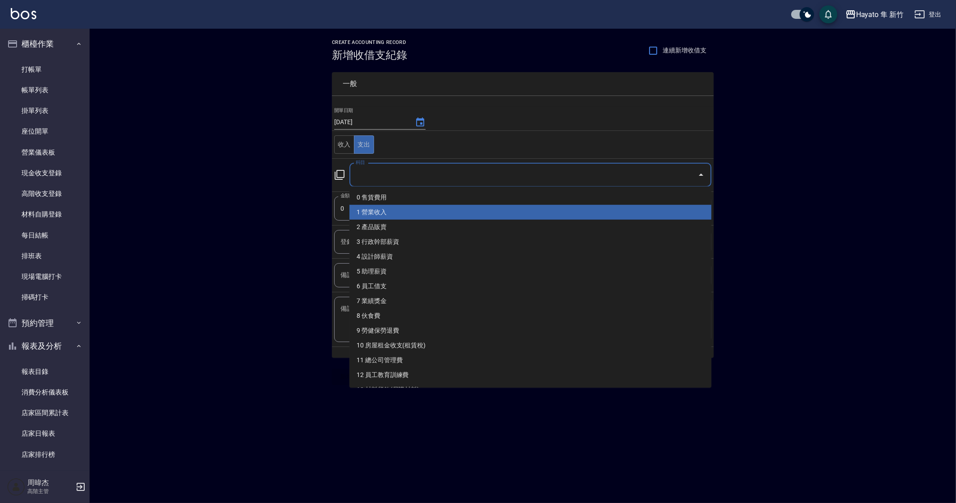
click at [341, 214] on input "0" at bounding box center [522, 208] width 377 height 24
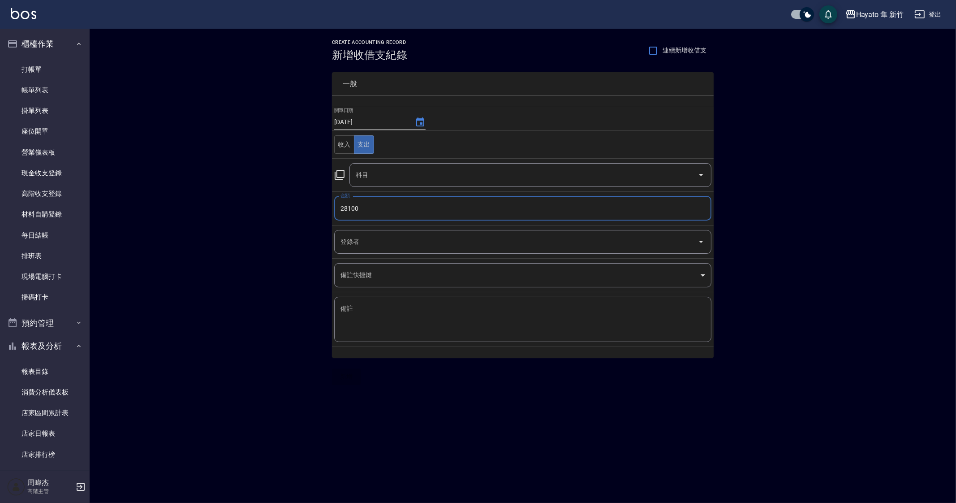
type input "28100"
click at [415, 178] on input "科目" at bounding box center [524, 175] width 341 height 16
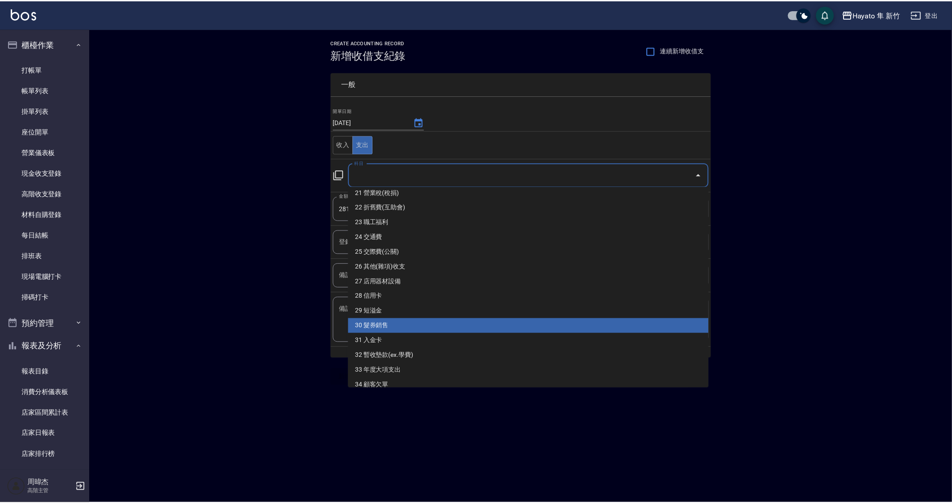
scroll to position [367, 0]
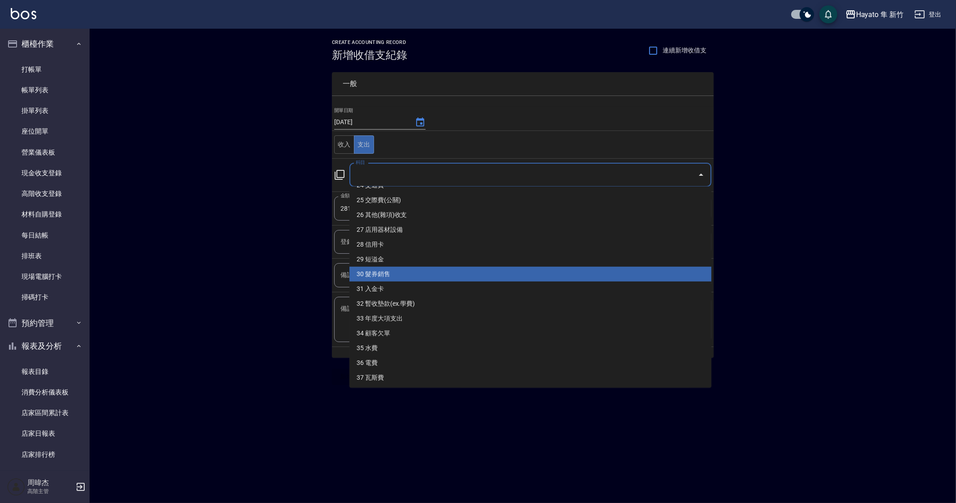
click at [467, 364] on li "36 電費" at bounding box center [531, 362] width 362 height 15
type input "36 電費"
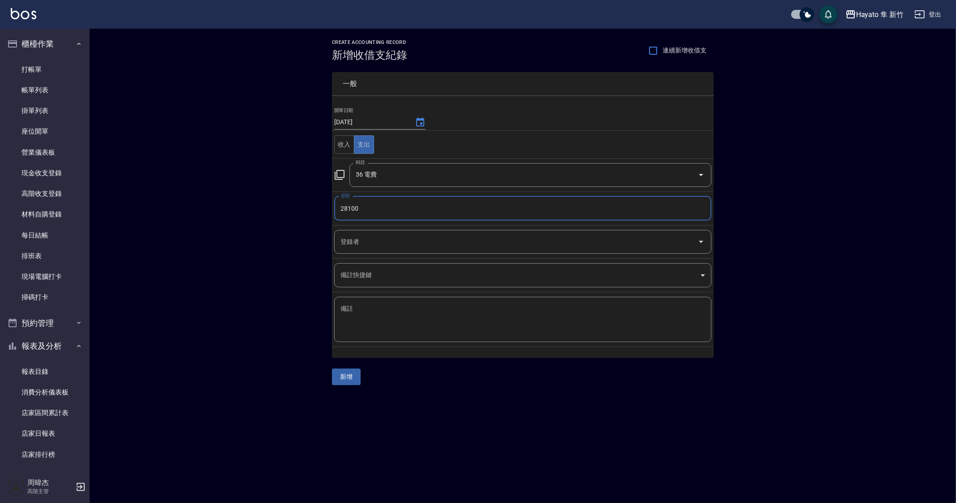
click at [457, 320] on textarea "備註" at bounding box center [523, 319] width 365 height 30
type textarea "W"
type textarea "台電分兩次"
click at [435, 430] on div "CREATE ACCOUNTING RECORD 新增收借支紀錄 連續新增收借支 一般 開單日期 2025/10/03 收入 支出 科目 36 電費 科目 金…" at bounding box center [478, 251] width 956 height 503
click at [361, 376] on button "新增" at bounding box center [346, 376] width 29 height 17
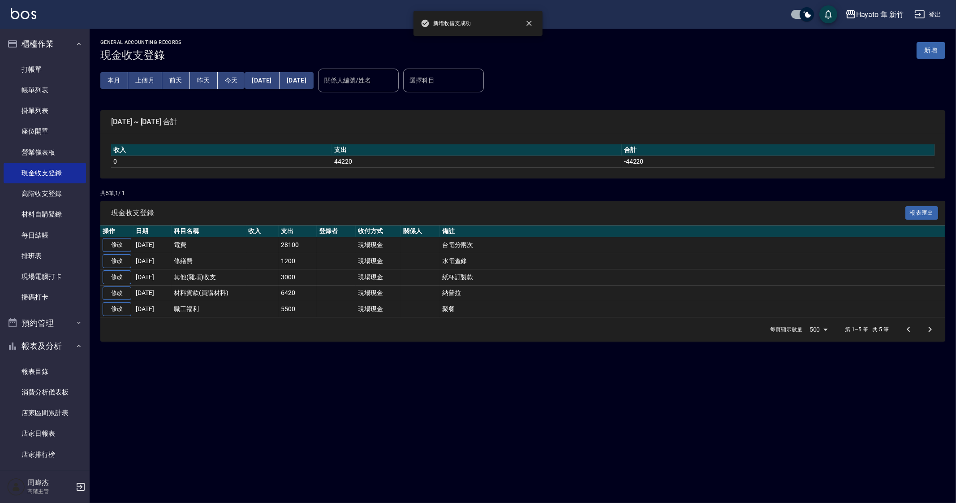
click at [605, 402] on div "GENERAL ACCOUNTING RECORDS 現金收支登錄 新增 本月 上個月 前天 昨天 今天 2025/10/01 2025/10/08 關係人編…" at bounding box center [478, 251] width 956 height 503
drag, startPoint x: 63, startPoint y: 233, endPoint x: 69, endPoint y: 199, distance: 34.2
click at [63, 232] on link "每日結帳" at bounding box center [45, 235] width 82 height 21
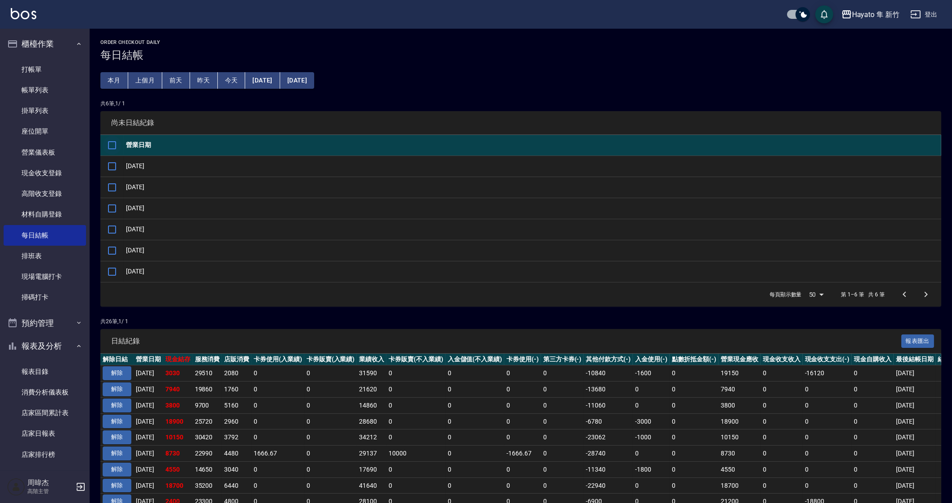
click at [109, 143] on input "checkbox" at bounding box center [112, 145] width 19 height 19
checkbox input "true"
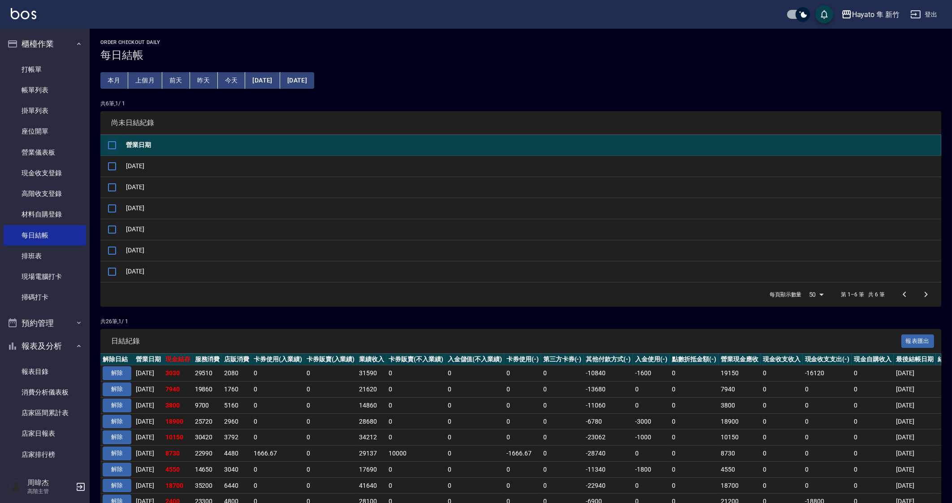
checkbox input "true"
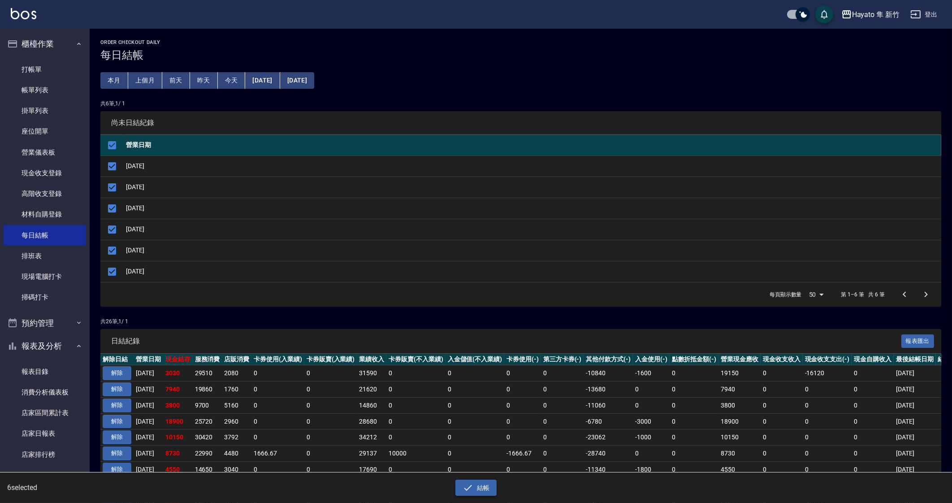
click at [472, 487] on icon "button" at bounding box center [468, 487] width 11 height 11
click at [458, 35] on button "確定" at bounding box center [443, 36] width 29 height 14
click at [439, 37] on div "確定" at bounding box center [444, 36] width 50 height 14
checkbox input "false"
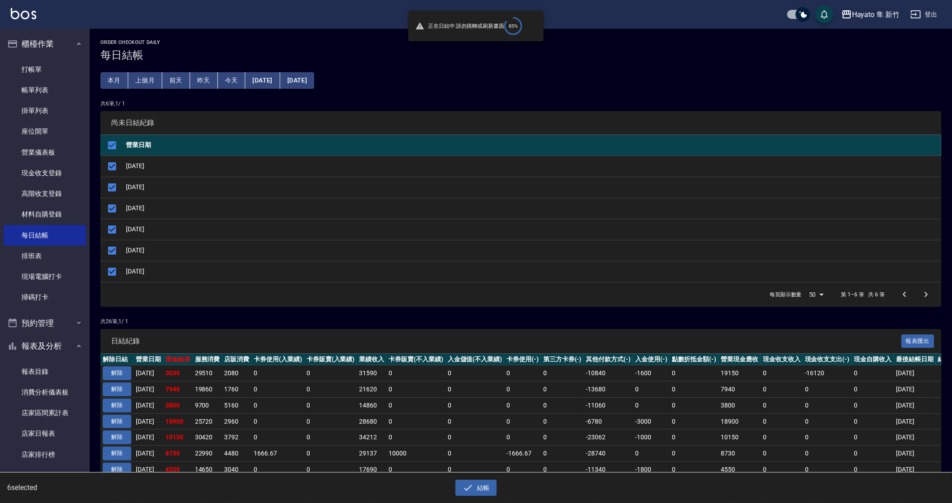
checkbox input "false"
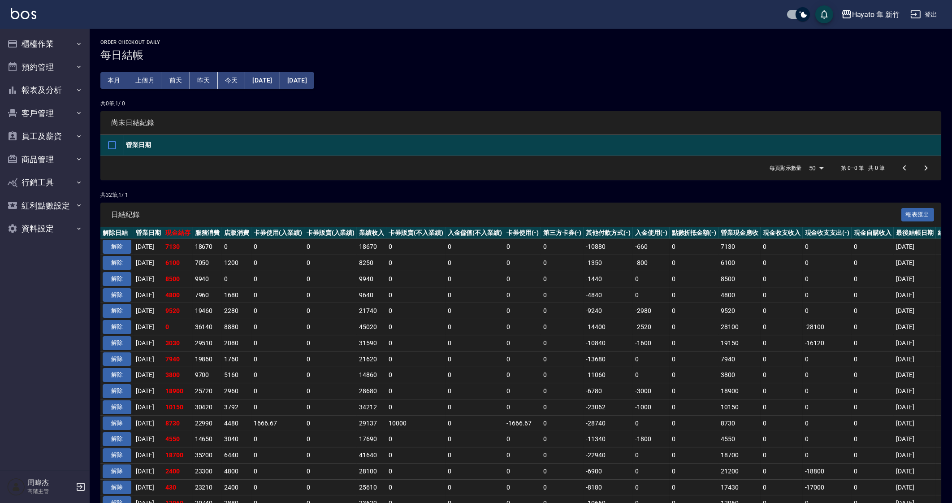
click at [578, 396] on td "0" at bounding box center [562, 391] width 43 height 16
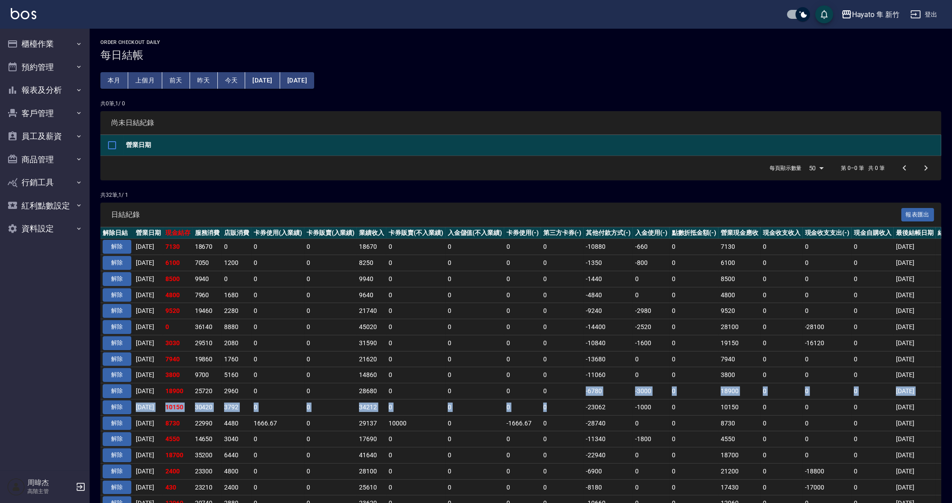
click at [591, 420] on tbody "解除 [DATE] 7130 18670 0 0 0 18670 0 0 0 0 -10880 -660 0 7130 0 0 0 [DATE] 解除 [DA…" at bounding box center [529, 501] width 859 height 524
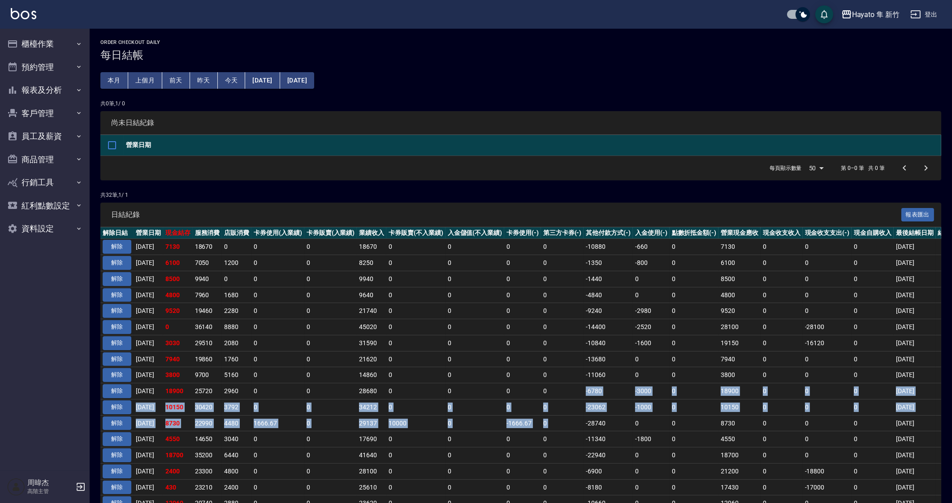
click at [779, 397] on td "0" at bounding box center [782, 391] width 42 height 16
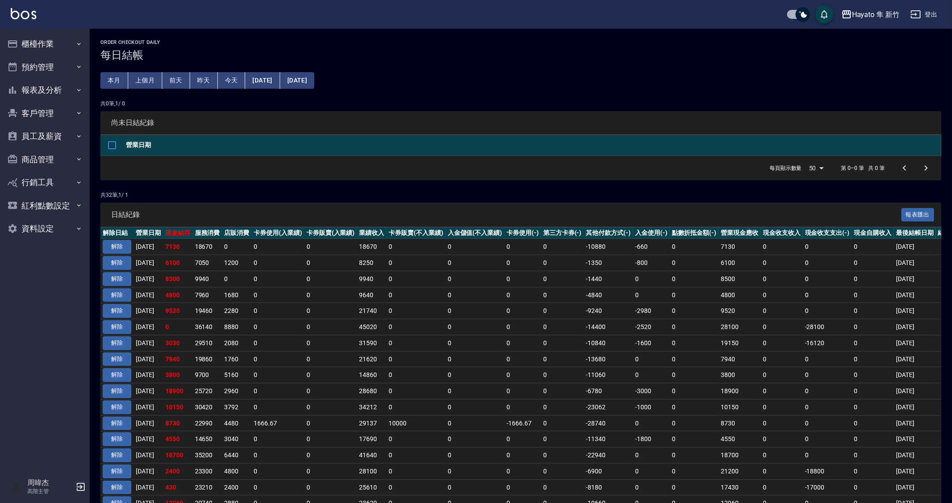
click at [701, 380] on td "0" at bounding box center [694, 375] width 49 height 16
click at [773, 413] on tbody "解除 [DATE] 7130 18670 0 0 0 18670 0 0 0 0 -10880 -660 0 7130 0 0 0 [DATE] 解除 [DA…" at bounding box center [529, 501] width 859 height 524
